Goal: Information Seeking & Learning: Learn about a topic

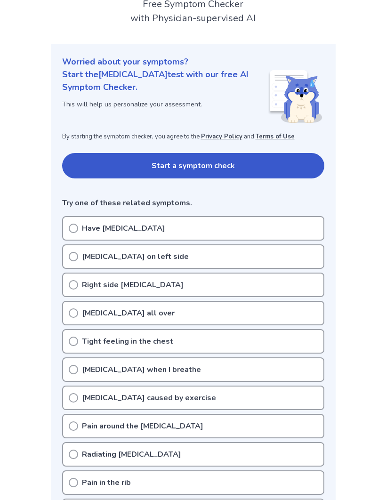
scroll to position [65, 0]
click at [74, 229] on icon at bounding box center [73, 228] width 9 height 9
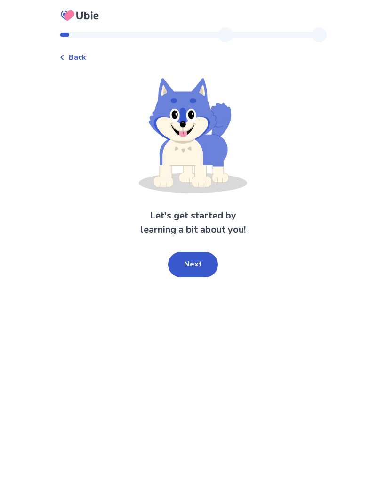
click at [198, 266] on button "Next" at bounding box center [193, 264] width 50 height 25
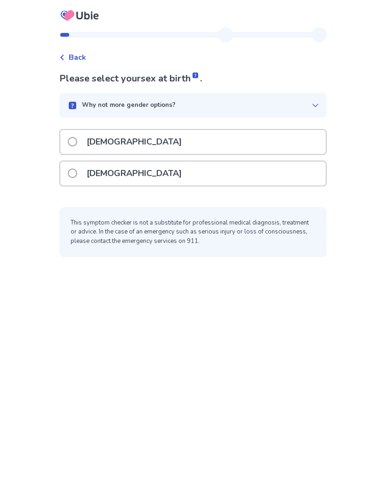
click at [83, 175] on label "Female" at bounding box center [128, 174] width 120 height 24
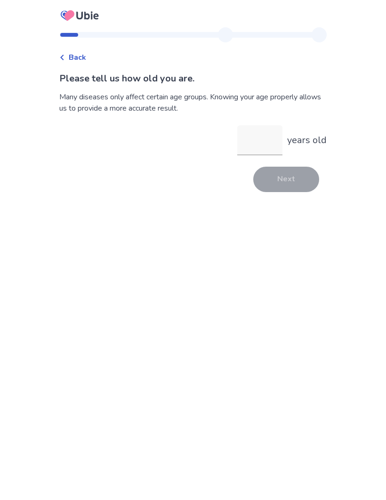
click at [257, 139] on input "years old" at bounding box center [259, 140] width 45 height 30
type input "**"
click at [297, 180] on button "Next" at bounding box center [287, 179] width 66 height 25
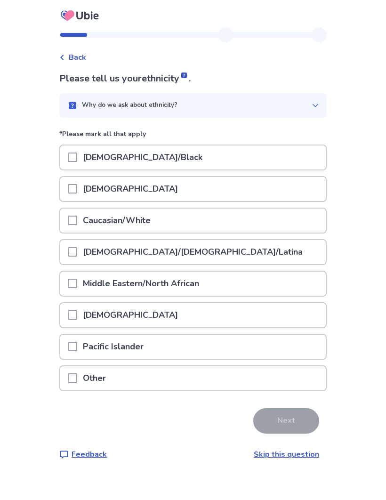
click at [308, 455] on link "Skip this question" at bounding box center [286, 455] width 65 height 10
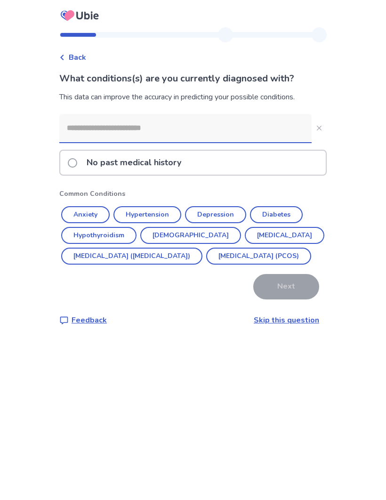
click at [77, 162] on span at bounding box center [72, 162] width 9 height 9
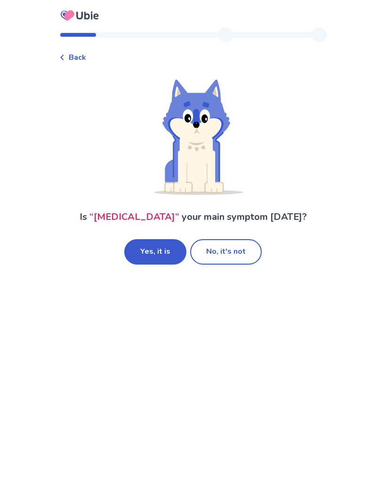
click at [160, 253] on button "Yes, it is" at bounding box center [155, 251] width 62 height 25
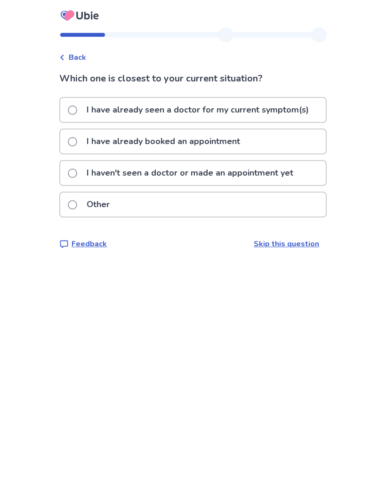
click at [295, 249] on link "Skip this question" at bounding box center [286, 244] width 65 height 10
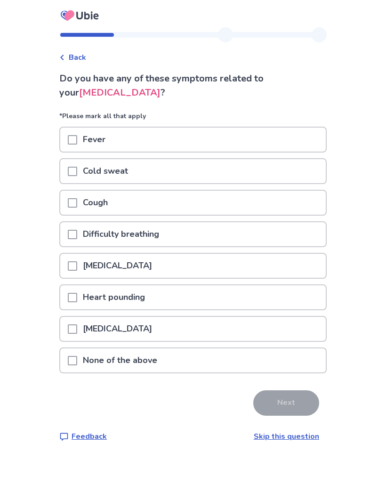
click at [77, 363] on span at bounding box center [72, 360] width 9 height 9
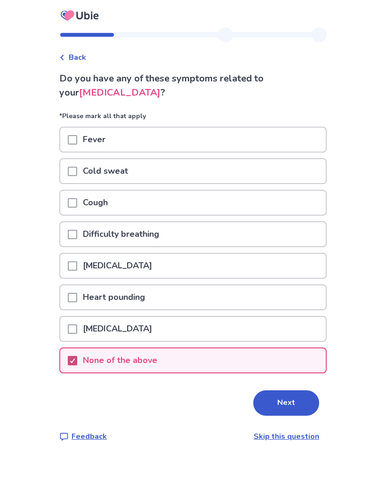
click at [302, 406] on button "Next" at bounding box center [287, 403] width 66 height 25
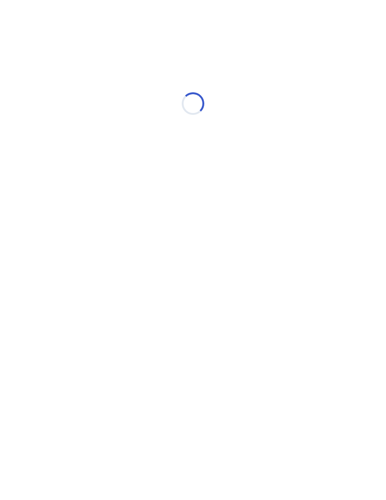
select select "*"
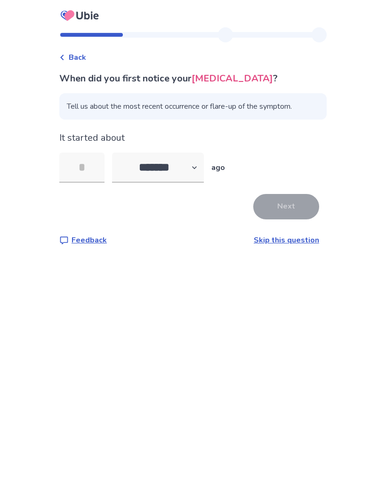
click at [93, 164] on input "tel" at bounding box center [81, 168] width 45 height 30
type input "*"
click at [303, 205] on button "Next" at bounding box center [287, 206] width 66 height 25
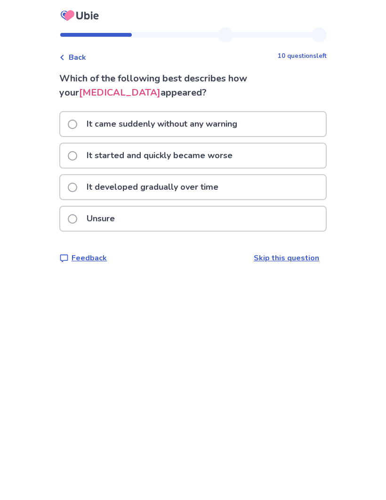
click at [86, 119] on label "It came suddenly without any warning" at bounding box center [155, 124] width 175 height 24
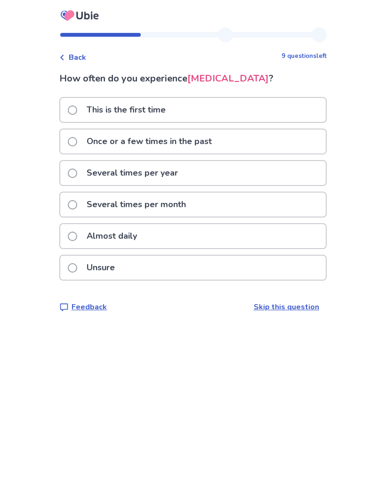
click at [77, 142] on span at bounding box center [72, 141] width 9 height 9
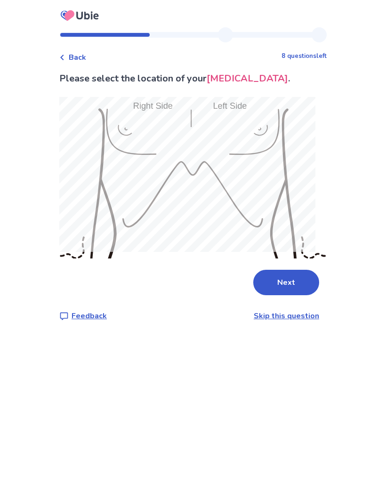
click at [294, 274] on button "Next" at bounding box center [287, 282] width 66 height 25
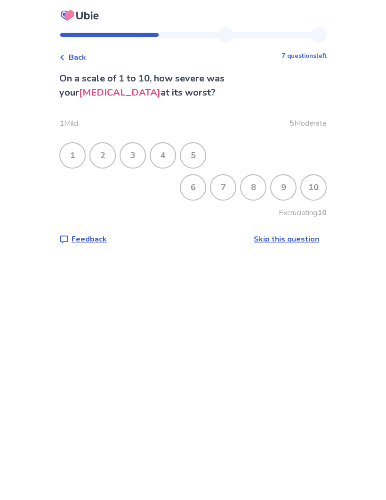
click at [218, 187] on div "7" at bounding box center [223, 187] width 25 height 25
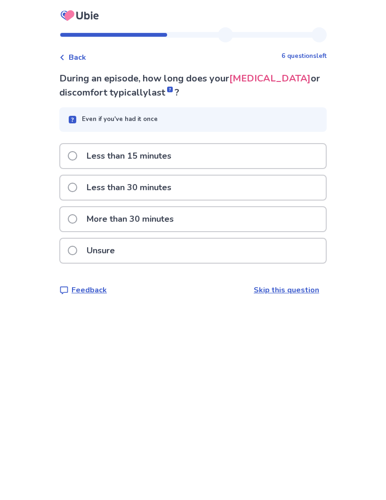
click at [77, 152] on span at bounding box center [72, 155] width 9 height 9
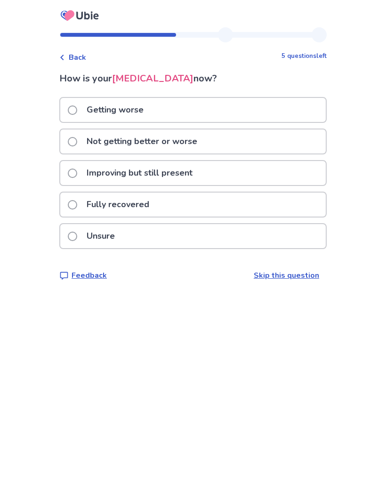
click at [77, 171] on span at bounding box center [72, 173] width 9 height 9
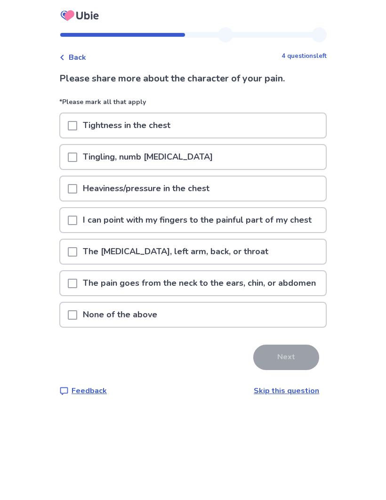
click at [77, 225] on span at bounding box center [72, 220] width 9 height 9
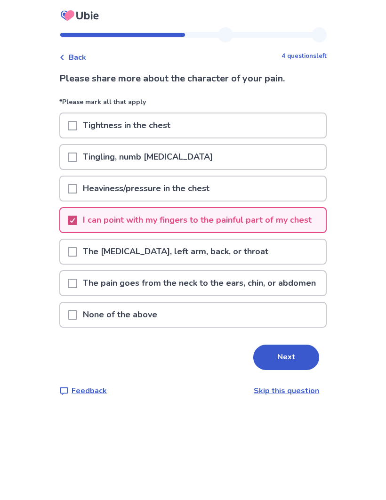
click at [292, 370] on button "Next" at bounding box center [287, 357] width 66 height 25
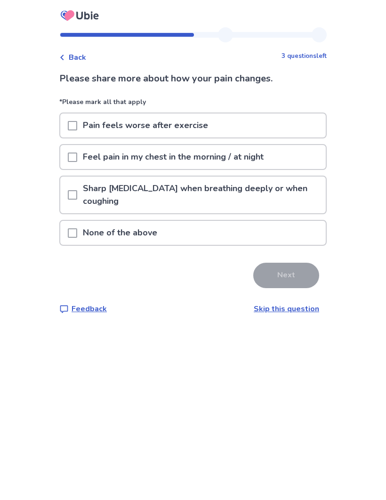
click at [77, 232] on span at bounding box center [72, 233] width 9 height 9
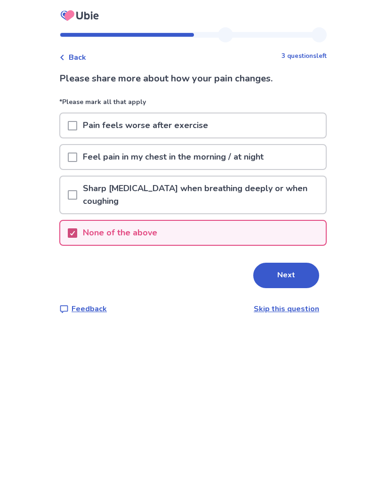
click at [292, 271] on button "Next" at bounding box center [287, 275] width 66 height 25
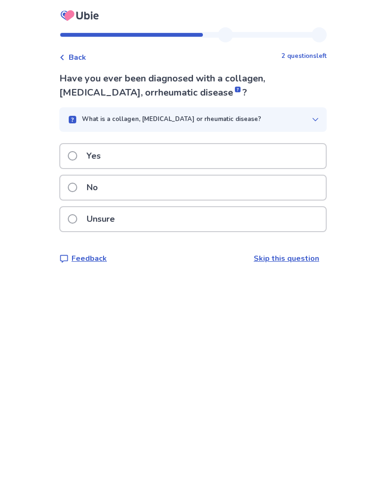
click at [77, 188] on span at bounding box center [72, 187] width 9 height 9
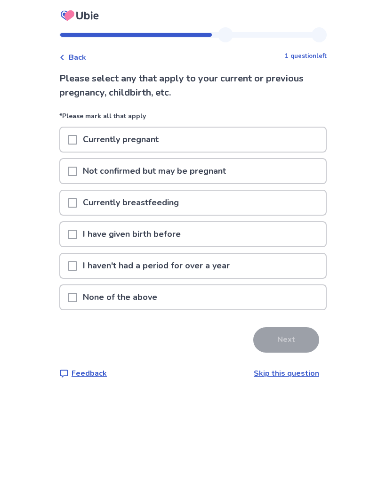
click at [77, 231] on span at bounding box center [72, 234] width 9 height 9
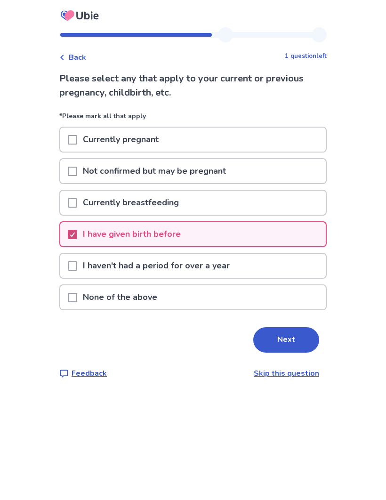
click at [77, 271] on div at bounding box center [72, 266] width 9 height 24
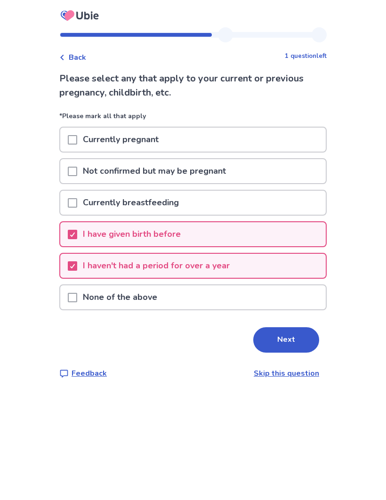
click at [288, 342] on button "Next" at bounding box center [287, 339] width 66 height 25
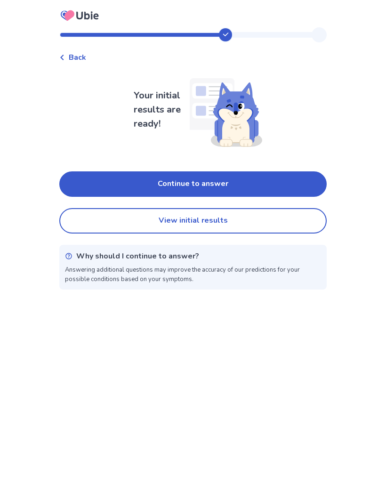
click at [275, 223] on button "View initial results" at bounding box center [193, 220] width 268 height 25
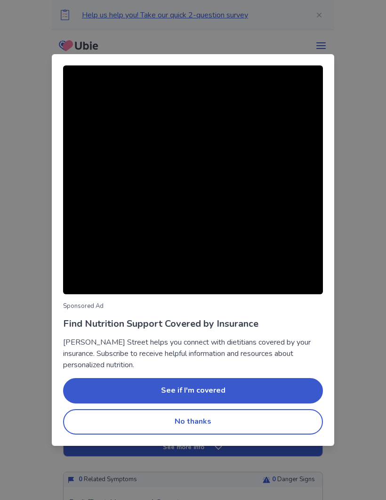
click at [275, 423] on button "No thanks" at bounding box center [193, 421] width 260 height 25
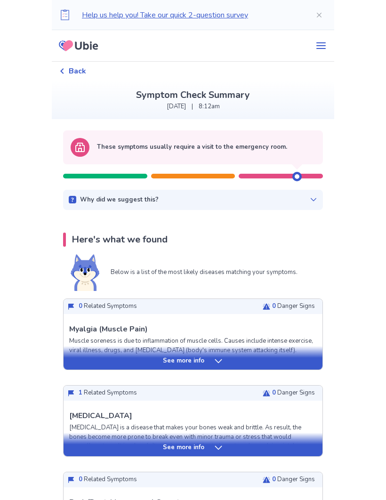
click at [310, 200] on icon at bounding box center [314, 200] width 8 height 8
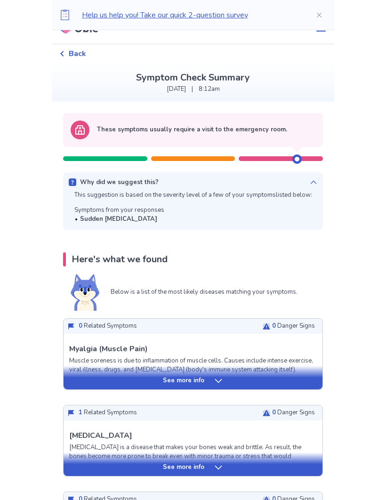
scroll to position [17, 0]
click at [214, 382] on icon at bounding box center [218, 381] width 9 height 9
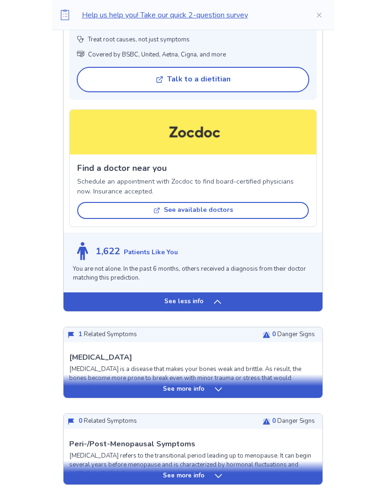
scroll to position [772, 0]
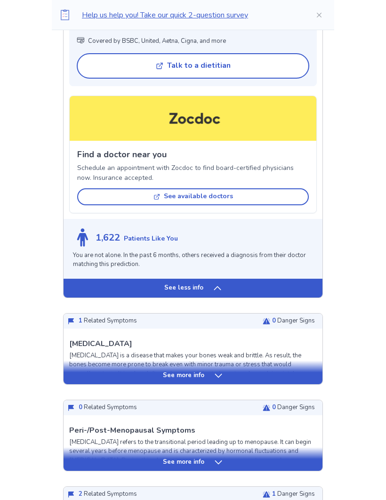
click at [218, 378] on icon at bounding box center [218, 377] width 7 height 4
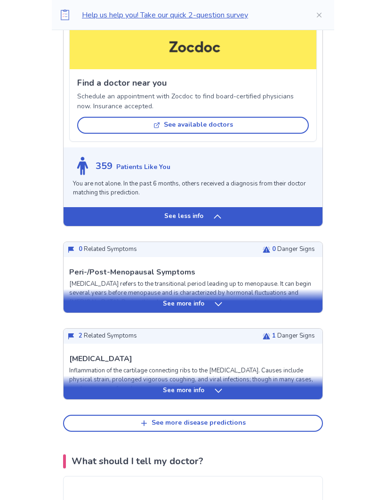
scroll to position [1568, 0]
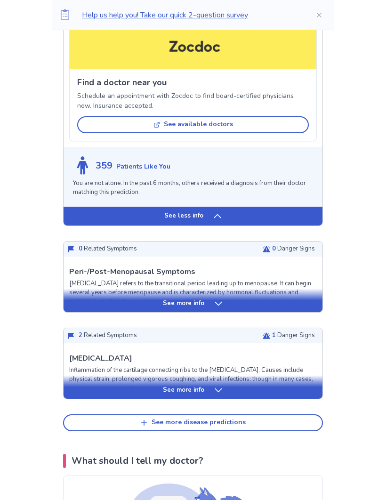
click at [219, 389] on icon at bounding box center [218, 390] width 9 height 9
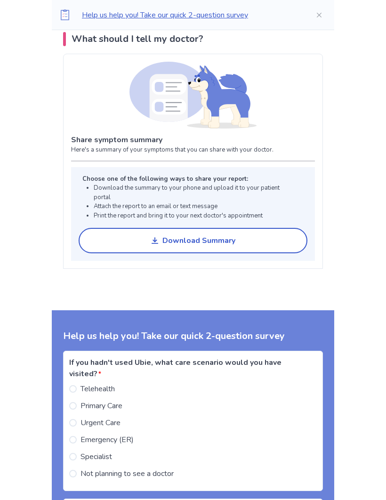
scroll to position [2715, 0]
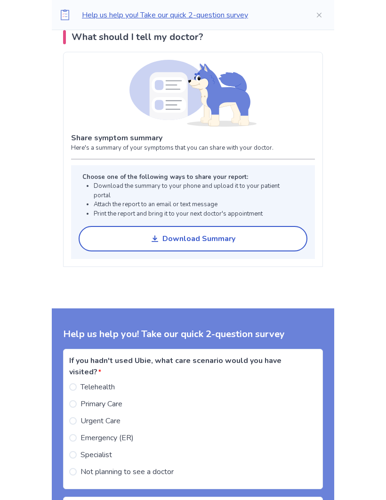
click at [83, 467] on label "Not planning to see a doctor" at bounding box center [121, 472] width 105 height 11
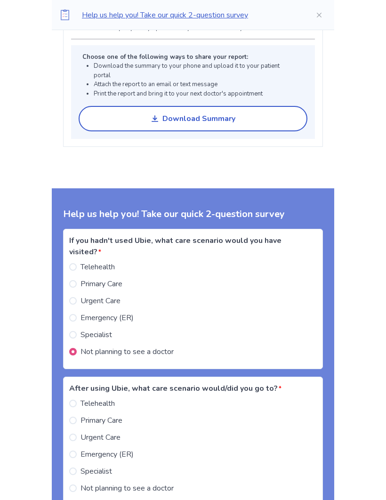
scroll to position [2836, 0]
click at [84, 483] on label "Not planning to see a doctor" at bounding box center [121, 488] width 105 height 11
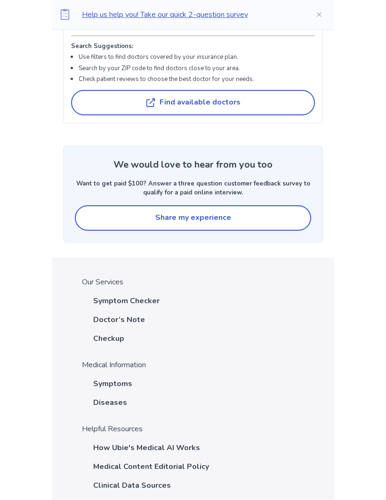
scroll to position [4164, 0]
